Goal: Task Accomplishment & Management: Manage account settings

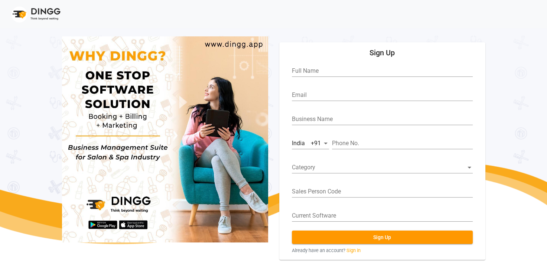
click at [351, 254] on mat-card "Sign Up Full Name Email Business Name [GEOGRAPHIC_DATA] +91 Phone No. Category …" at bounding box center [382, 151] width 206 height 218
click at [353, 250] on link "Sign in" at bounding box center [354, 250] width 14 height 7
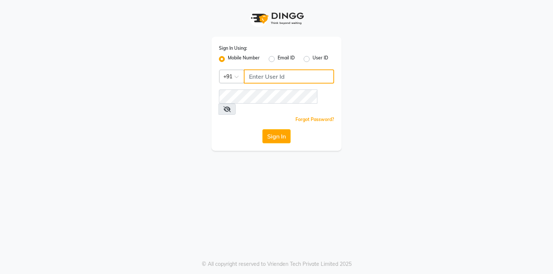
click at [256, 78] on input "Username" at bounding box center [289, 76] width 90 height 14
type input "6364444605"
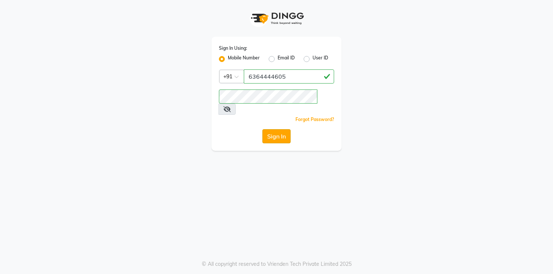
click at [280, 129] on button "Sign In" at bounding box center [276, 136] width 28 height 14
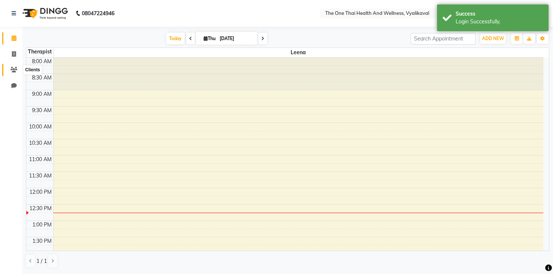
click at [15, 72] on icon at bounding box center [13, 70] width 7 height 6
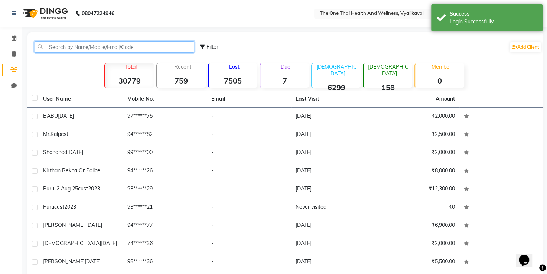
click at [62, 48] on input "text" at bounding box center [115, 47] width 160 height 12
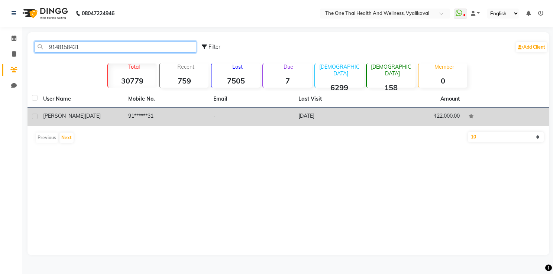
type input "9148158431"
click at [33, 116] on label at bounding box center [35, 117] width 6 height 6
click at [33, 116] on input "checkbox" at bounding box center [34, 116] width 5 height 5
checkbox input "true"
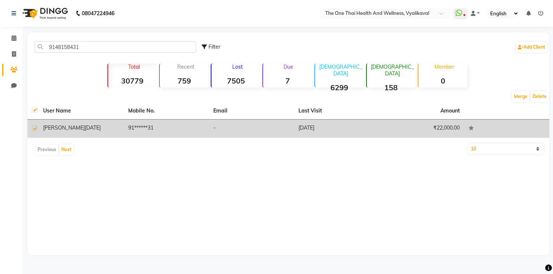
click at [85, 130] on span "[DATE]" at bounding box center [93, 127] width 16 height 7
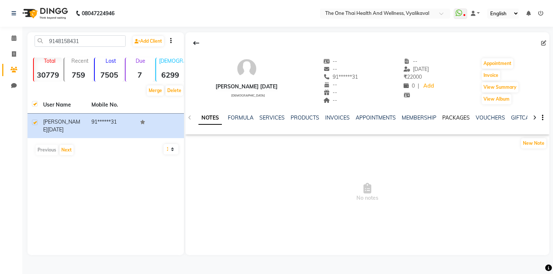
click at [450, 116] on link "PACKAGES" at bounding box center [455, 117] width 27 height 7
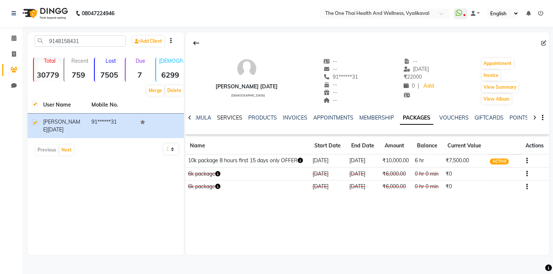
click at [236, 117] on link "SERVICES" at bounding box center [229, 117] width 25 height 7
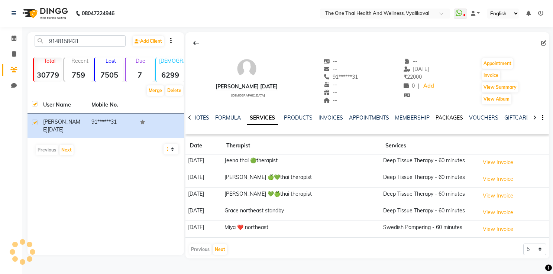
click at [444, 119] on link "PACKAGES" at bounding box center [448, 117] width 27 height 7
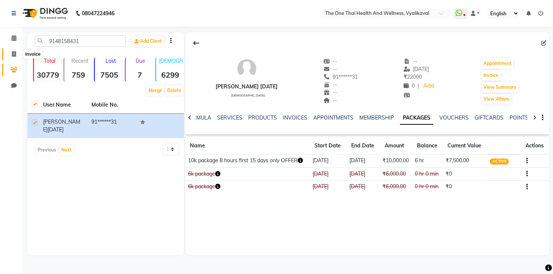
click at [13, 52] on icon at bounding box center [14, 54] width 4 height 6
select select "service"
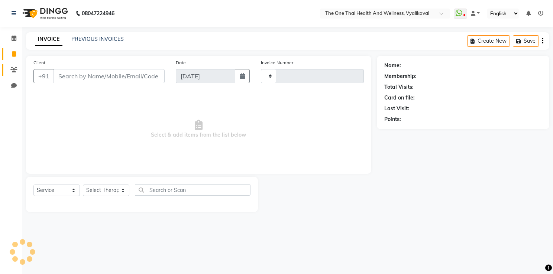
type input "2219"
select select "5972"
drag, startPoint x: 12, startPoint y: 66, endPoint x: 20, endPoint y: 63, distance: 8.3
click at [12, 66] on span at bounding box center [13, 70] width 13 height 9
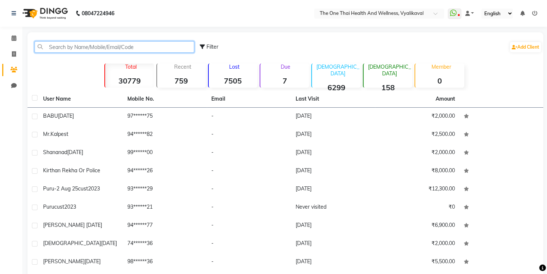
click at [59, 48] on input "text" at bounding box center [115, 47] width 160 height 12
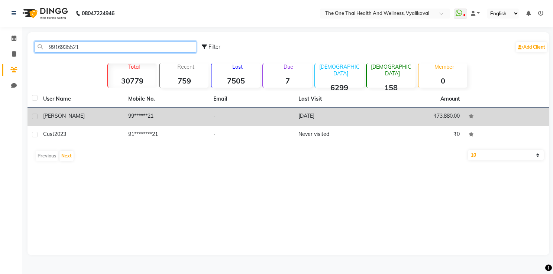
type input "9916935521"
click at [33, 116] on label at bounding box center [35, 117] width 6 height 6
click at [33, 116] on input "checkbox" at bounding box center [34, 116] width 5 height 5
checkbox input "true"
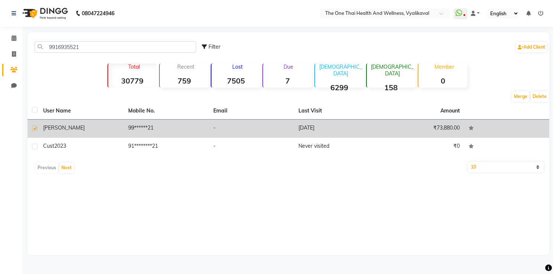
click at [68, 126] on div "[PERSON_NAME]" at bounding box center [81, 128] width 76 height 8
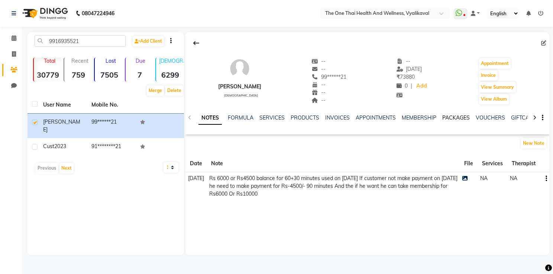
click at [451, 119] on link "PACKAGES" at bounding box center [455, 117] width 27 height 7
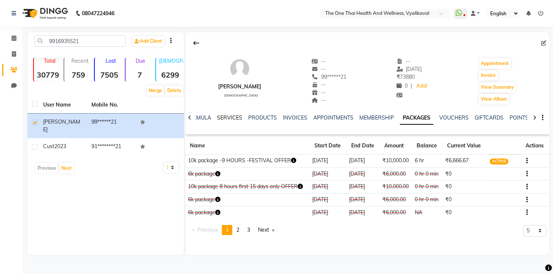
click at [239, 117] on link "SERVICES" at bounding box center [229, 117] width 25 height 7
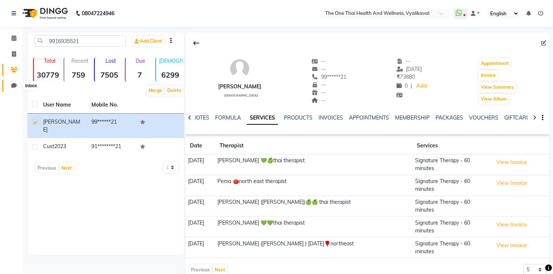
click at [13, 87] on icon at bounding box center [14, 86] width 6 height 6
select select "100"
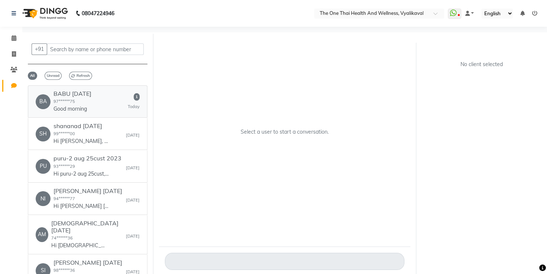
click at [120, 107] on div "BA BABU [DATE] 97******75 Good morning 1 [DATE]" at bounding box center [88, 101] width 104 height 23
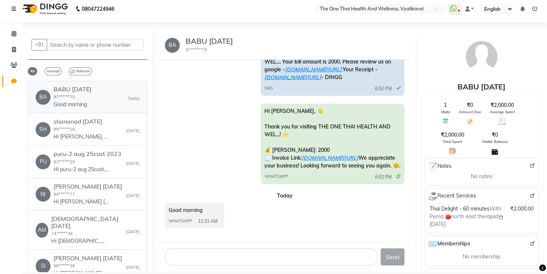
scroll to position [6, 0]
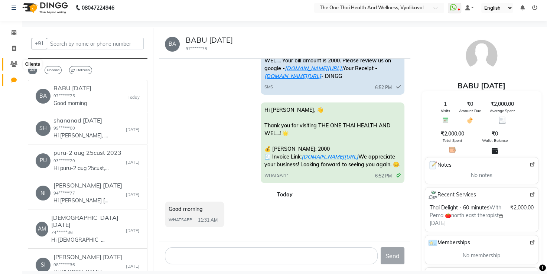
click at [11, 65] on icon at bounding box center [13, 64] width 7 height 6
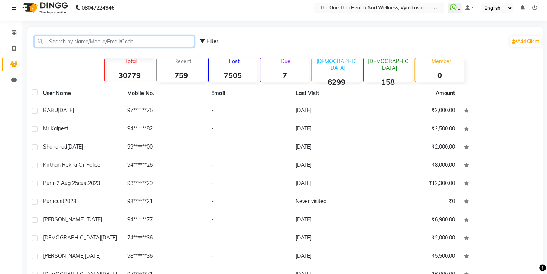
click at [51, 42] on input "text" at bounding box center [115, 42] width 160 height 12
click at [15, 47] on icon at bounding box center [14, 49] width 4 height 6
select select "service"
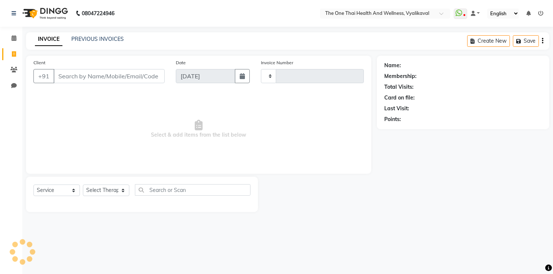
type input "2219"
select select "5972"
click at [18, 67] on span at bounding box center [13, 70] width 13 height 9
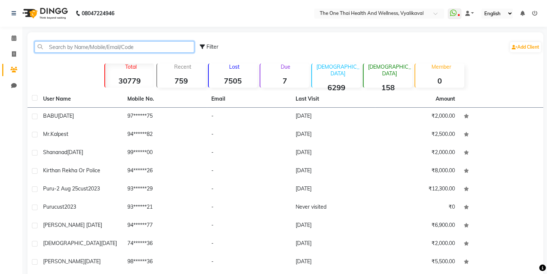
click at [61, 49] on input "text" at bounding box center [115, 47] width 160 height 12
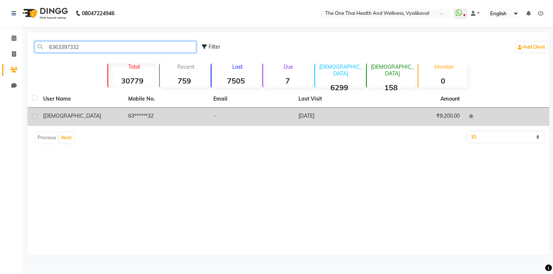
type input "6363397332"
click at [34, 116] on label at bounding box center [35, 117] width 6 height 6
click at [34, 116] on input "checkbox" at bounding box center [34, 116] width 5 height 5
checkbox input "true"
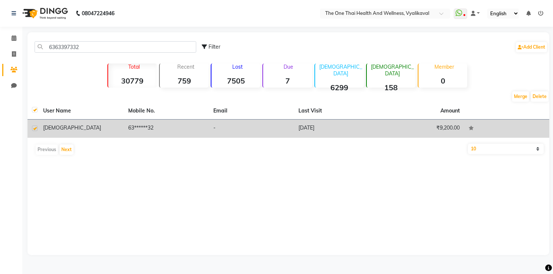
click at [91, 123] on td "[DEMOGRAPHIC_DATA]" at bounding box center [81, 129] width 85 height 18
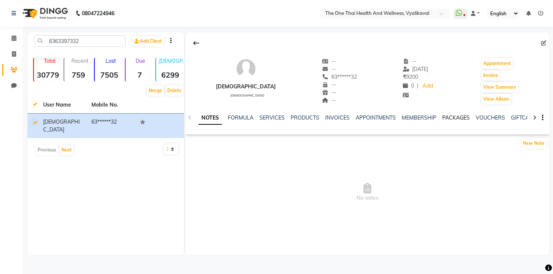
click at [457, 119] on link "PACKAGES" at bounding box center [455, 117] width 27 height 7
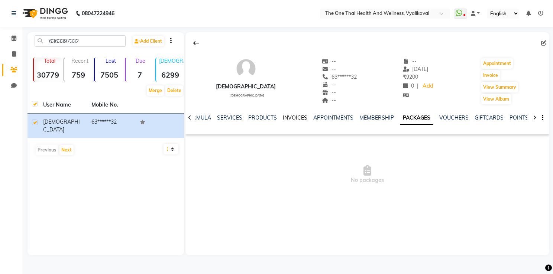
click at [290, 117] on link "INVOICES" at bounding box center [295, 117] width 25 height 7
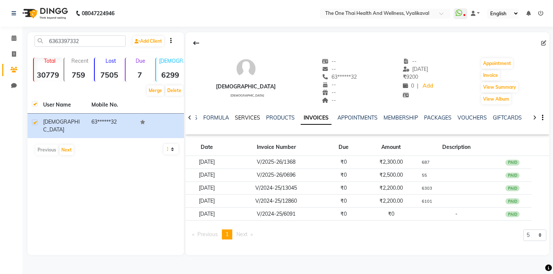
click at [241, 119] on link "SERVICES" at bounding box center [247, 117] width 25 height 7
